Goal: Entertainment & Leisure: Consume media (video, audio)

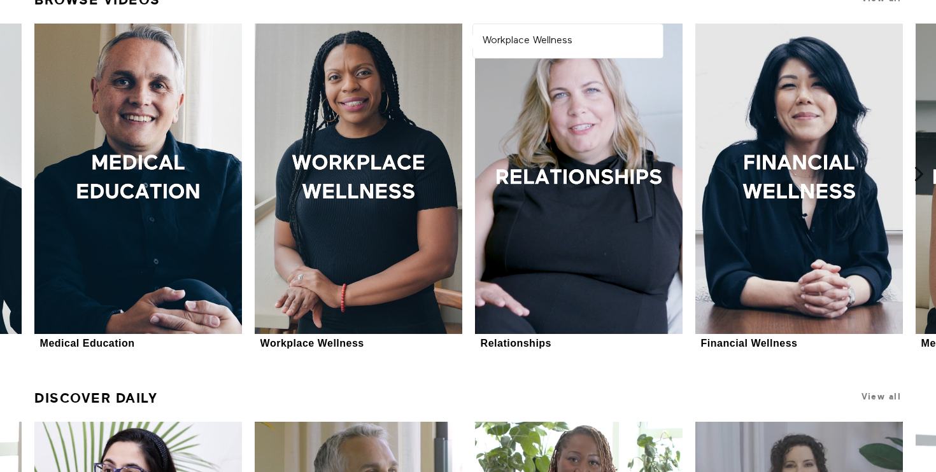
scroll to position [437, 0]
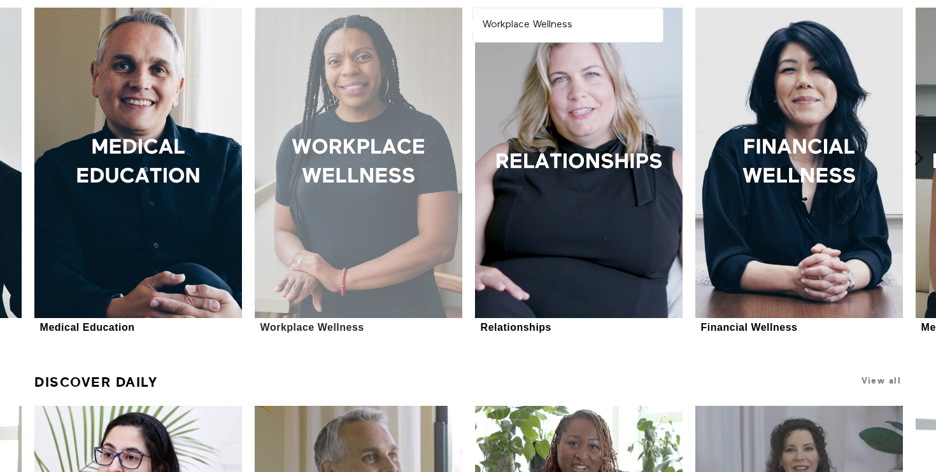
click at [349, 166] on div at bounding box center [358, 163] width 207 height 311
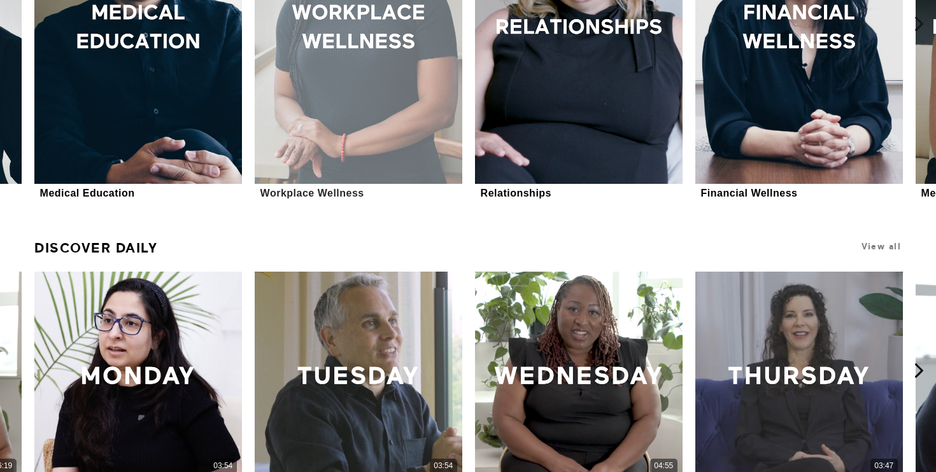
scroll to position [697, 0]
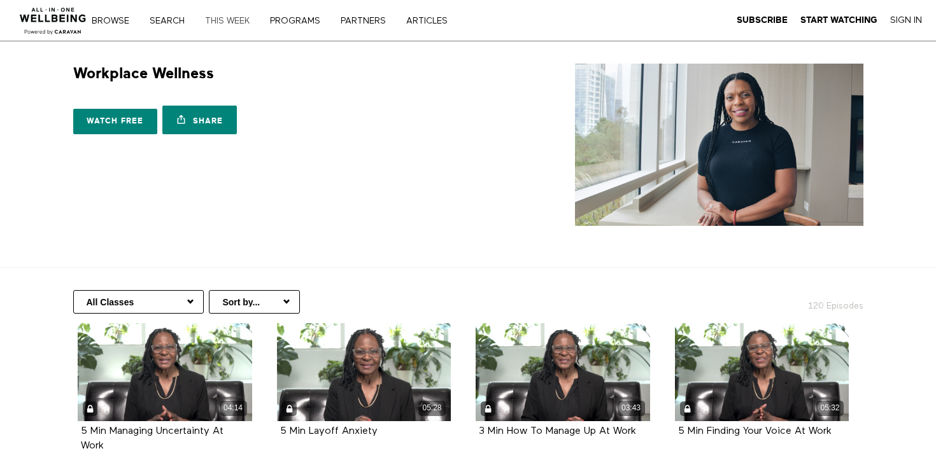
click at [257, 18] on link "THIS WEEK" at bounding box center [232, 21] width 62 height 9
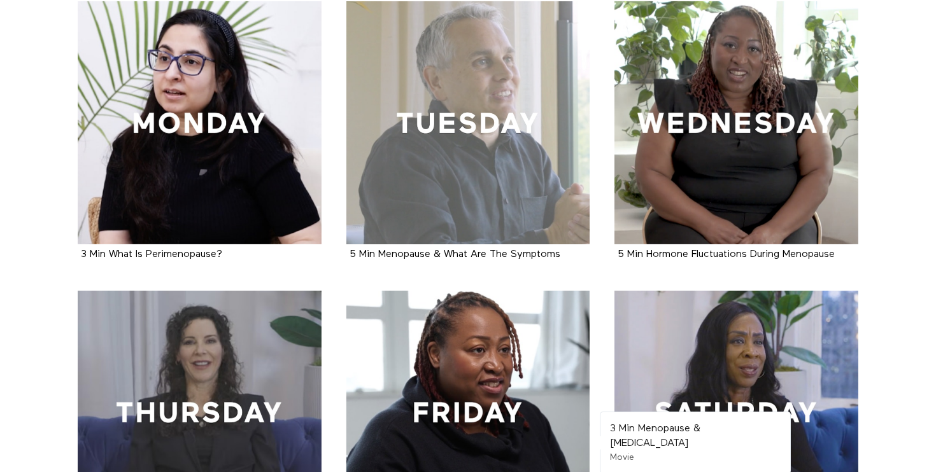
scroll to position [285, 0]
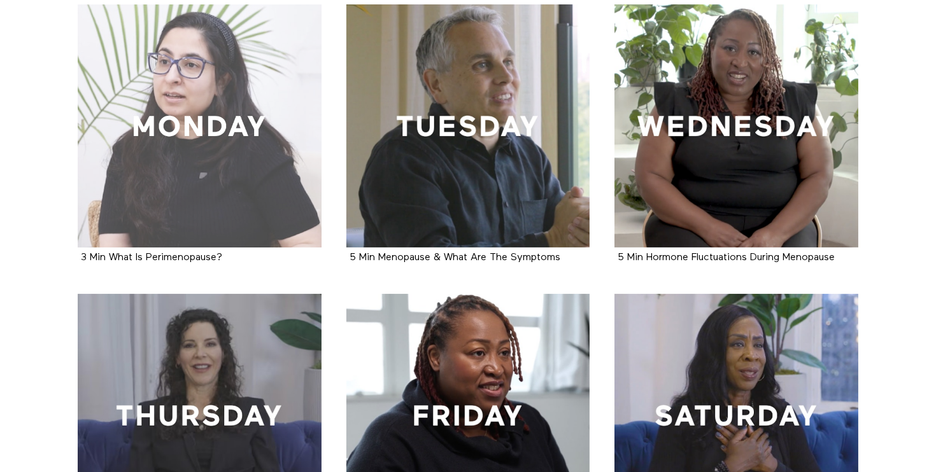
click at [276, 133] on div at bounding box center [200, 126] width 244 height 244
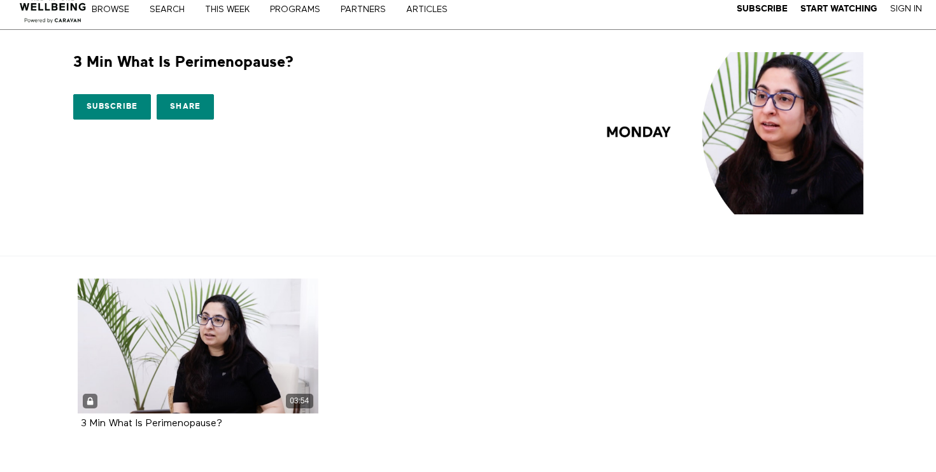
scroll to position [12, 0]
